Goal: Participate in discussion: Engage in conversation with other users on a specific topic

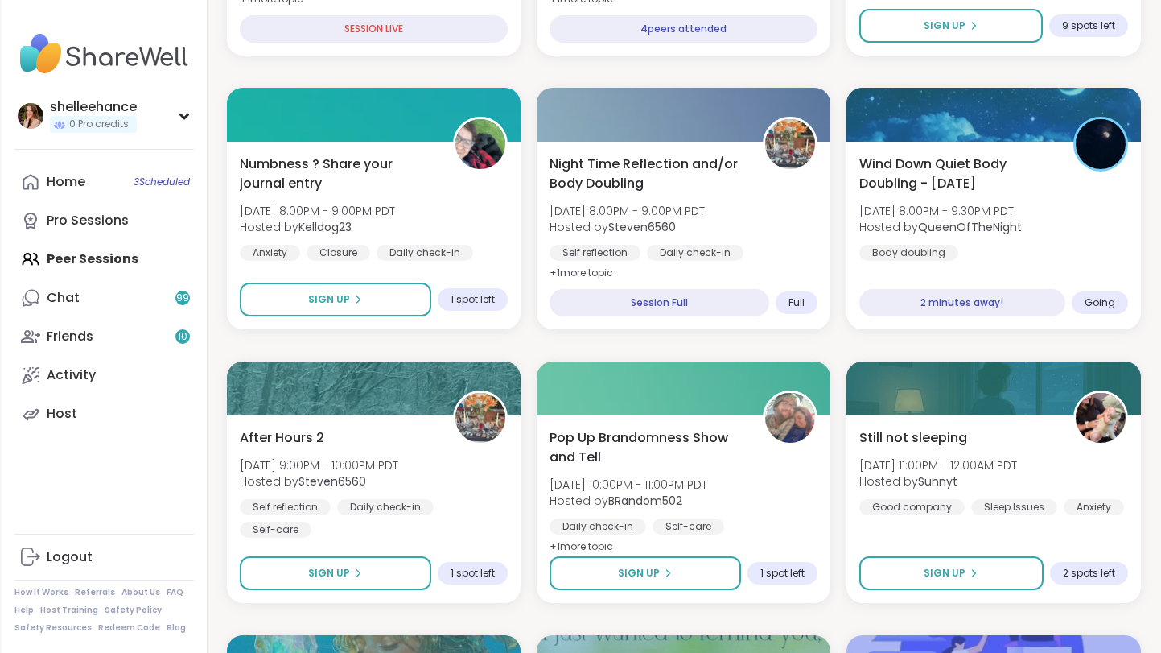
scroll to position [963, 0]
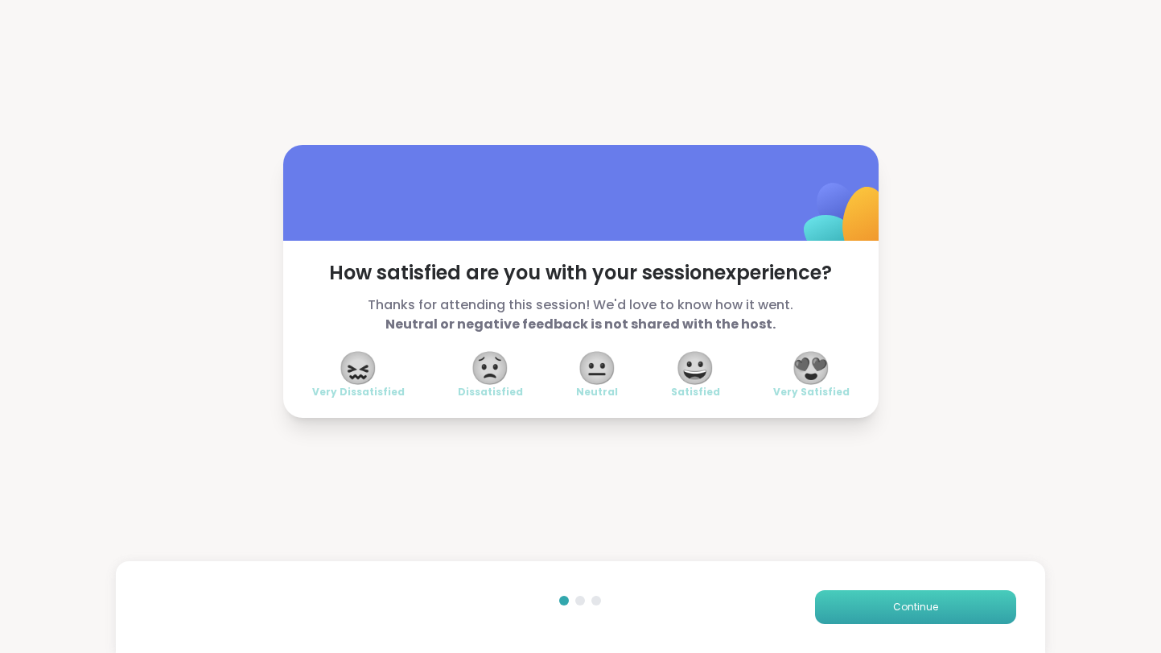
click at [917, 617] on button "Continue" at bounding box center [915, 607] width 201 height 34
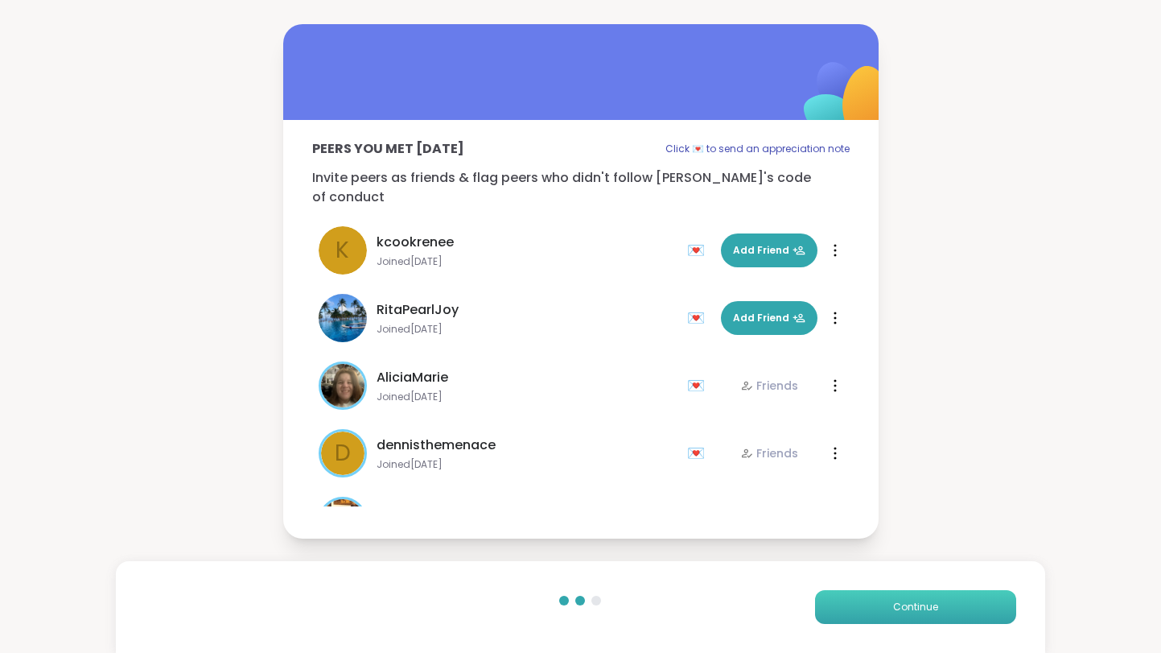
click at [917, 617] on button "Continue" at bounding box center [915, 607] width 201 height 34
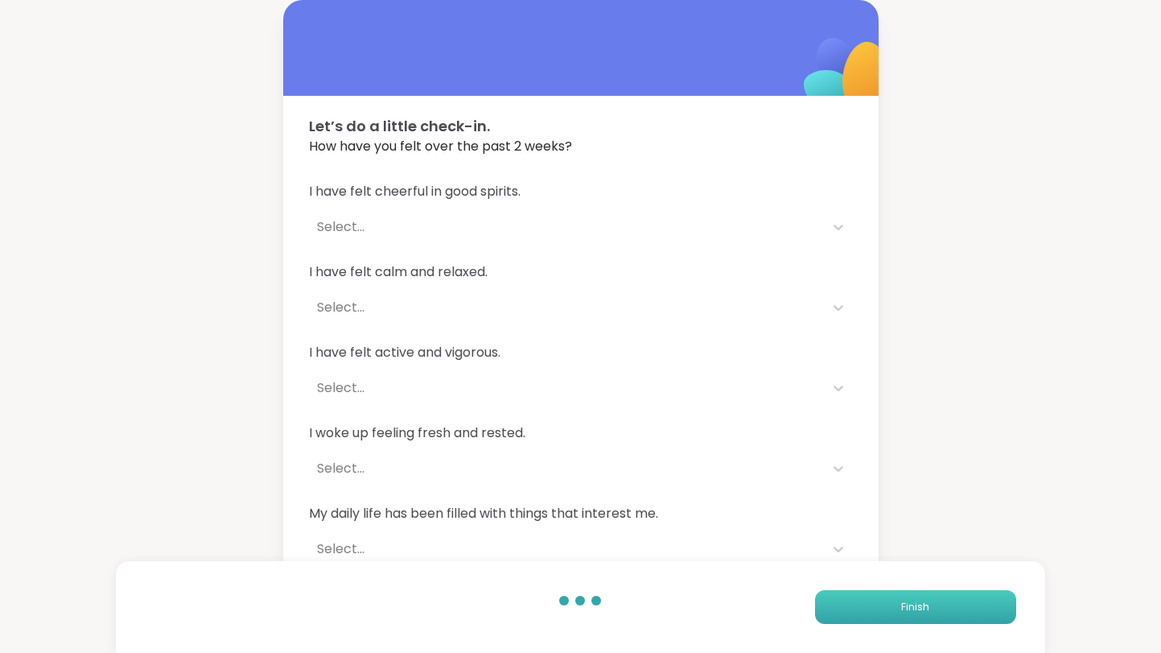
click at [917, 617] on button "Finish" at bounding box center [915, 607] width 201 height 34
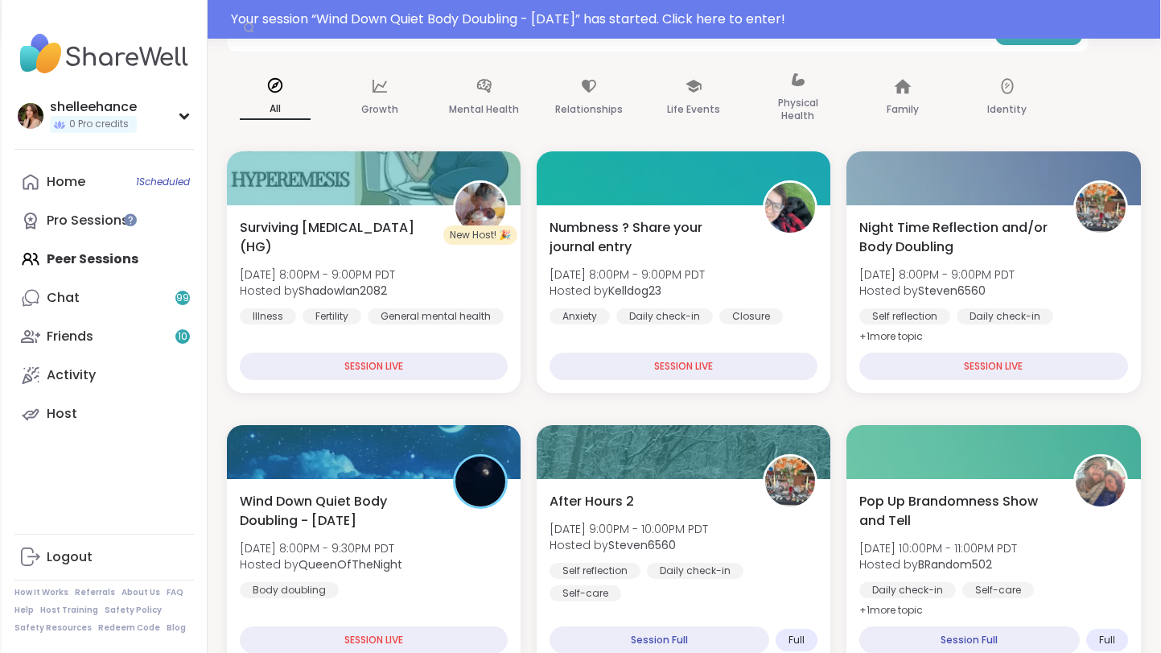
scroll to position [157, 0]
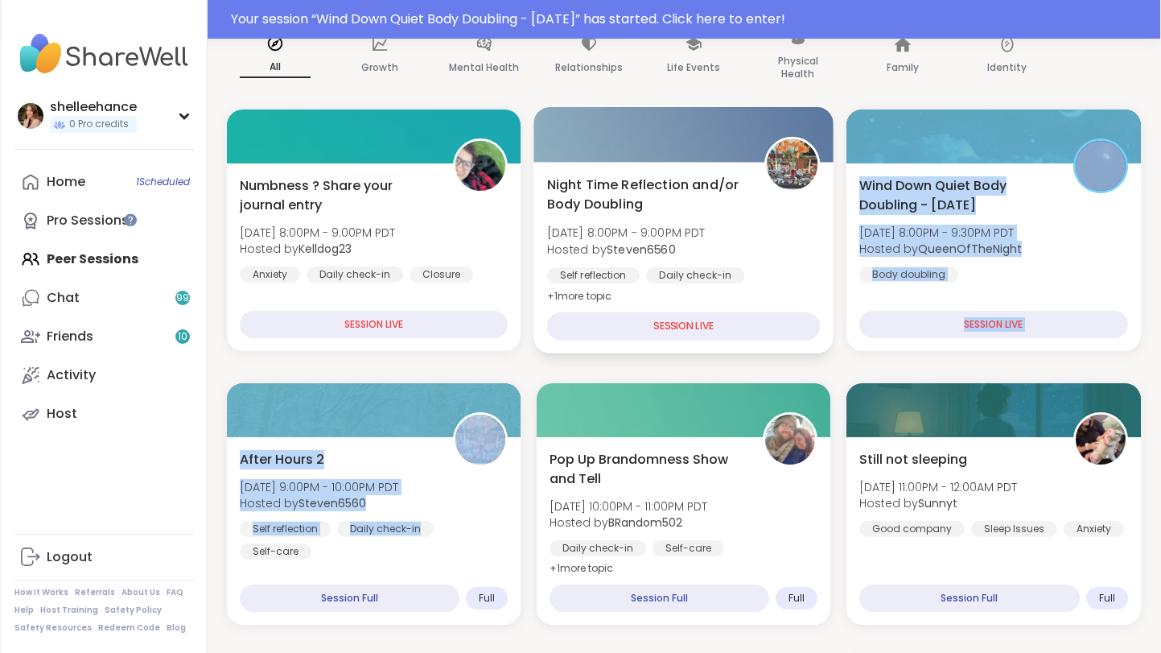
drag, startPoint x: 473, startPoint y: 536, endPoint x: 626, endPoint y: 352, distance: 239.5
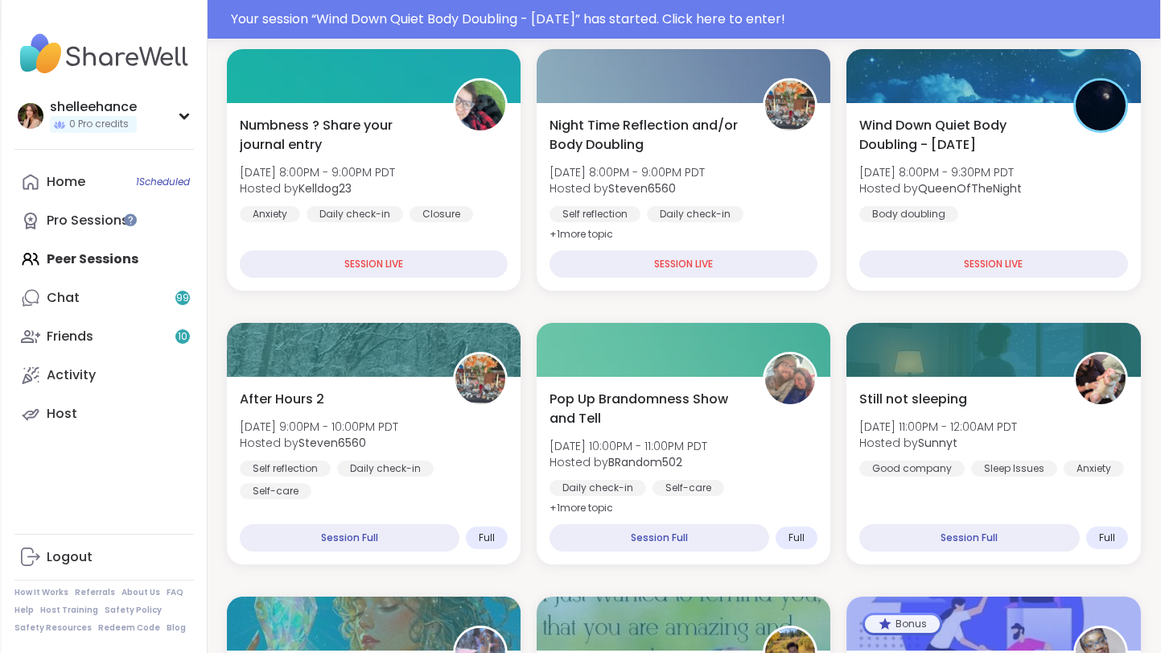
scroll to position [0, 0]
